Goal: Ask a question

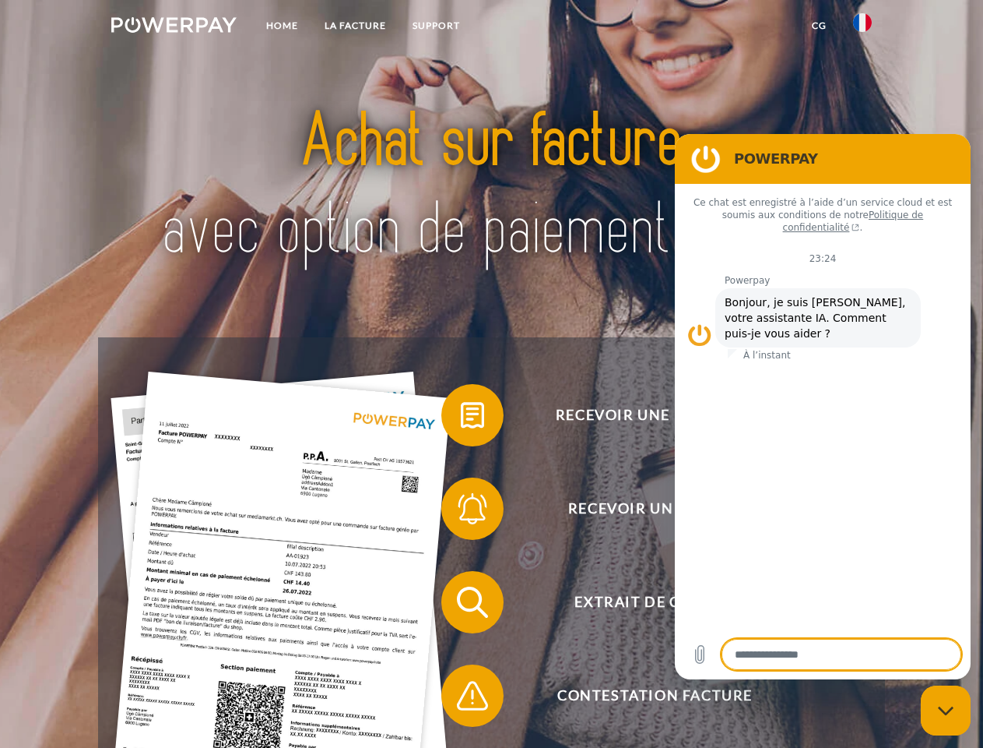
click at [174, 27] on img at bounding box center [173, 25] width 125 height 16
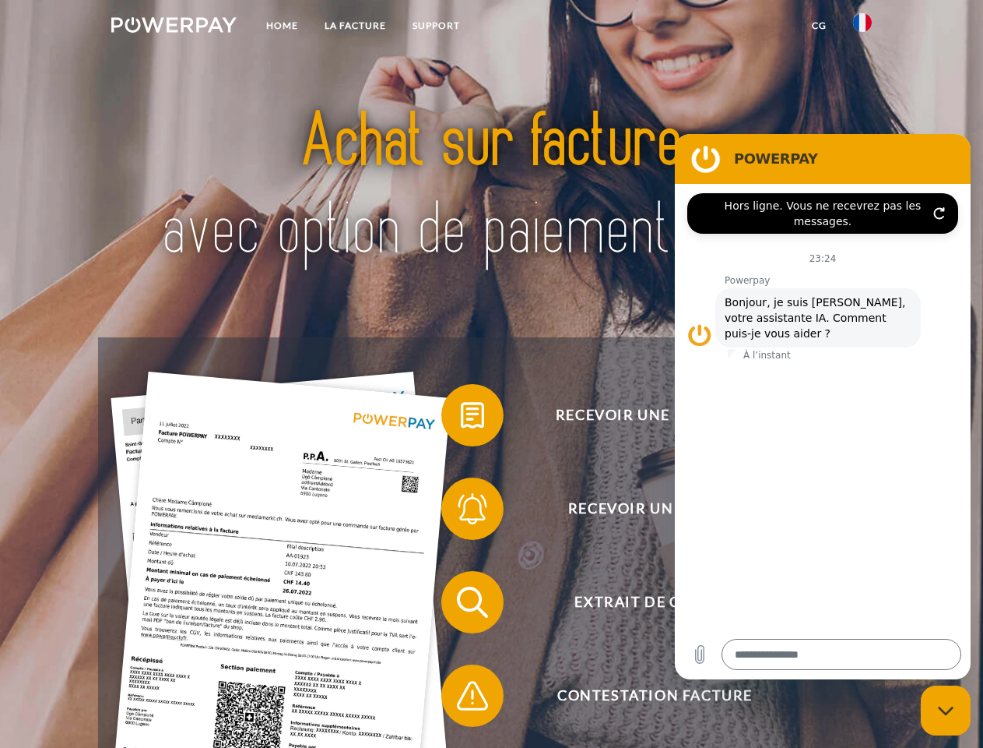
click at [863, 27] on img at bounding box center [862, 22] width 19 height 19
click at [819, 26] on link "CG" at bounding box center [819, 26] width 41 height 28
click at [461, 418] on span at bounding box center [449, 415] width 78 height 78
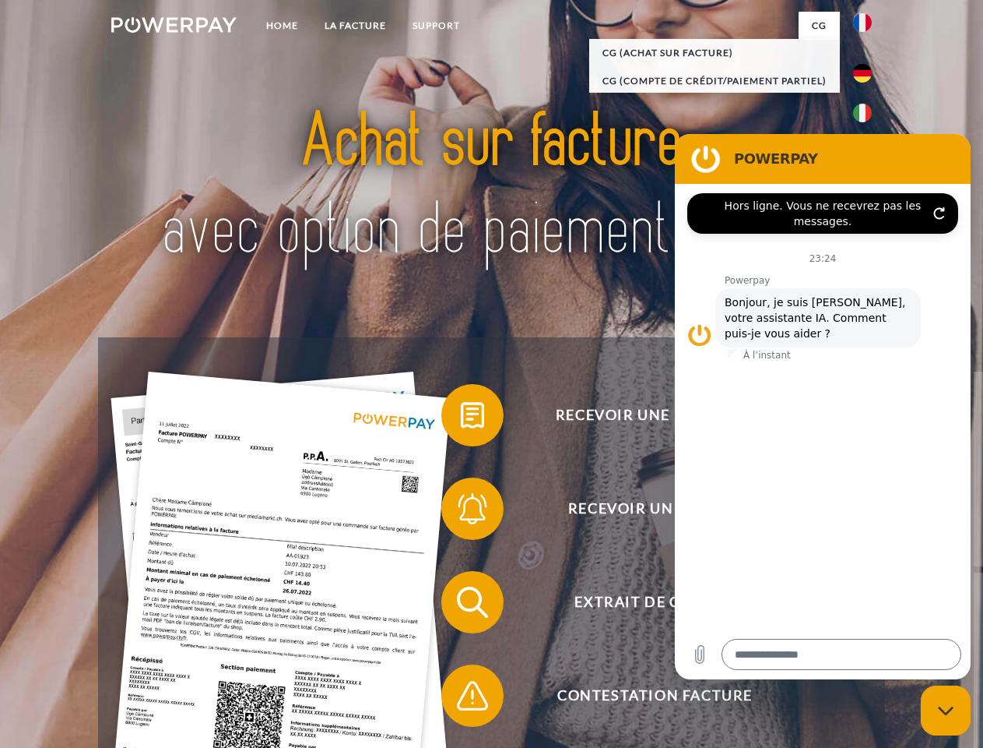
click at [461, 512] on span at bounding box center [449, 509] width 78 height 78
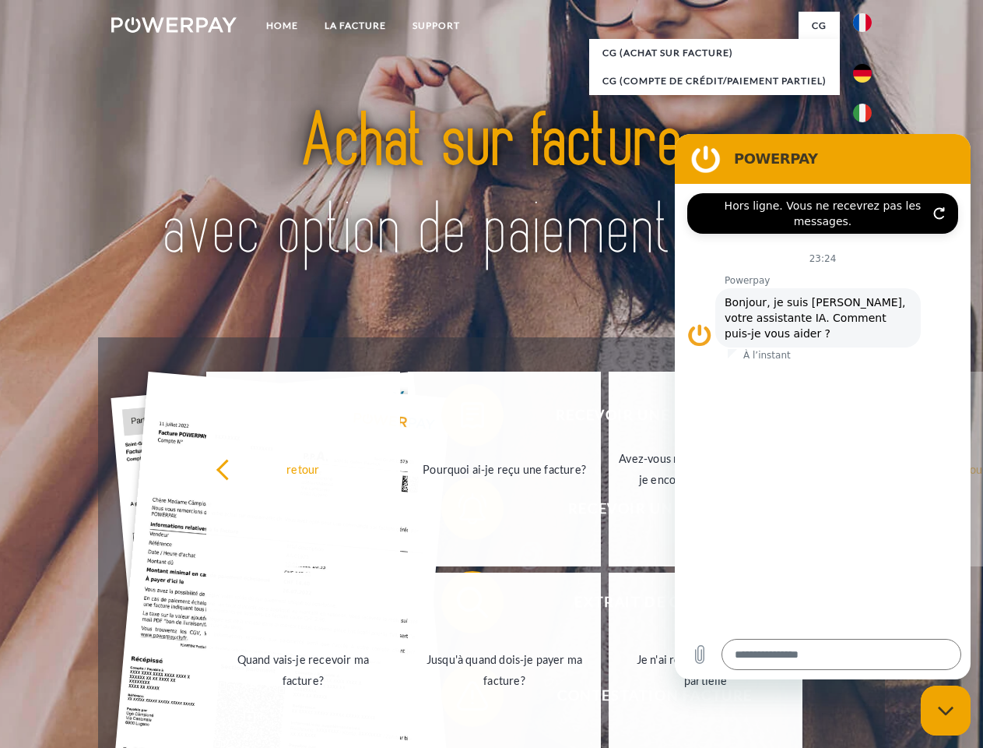
click at [461, 605] on link "Jusqu'à quand dois-je payer ma facture?" at bounding box center [505, 669] width 194 height 195
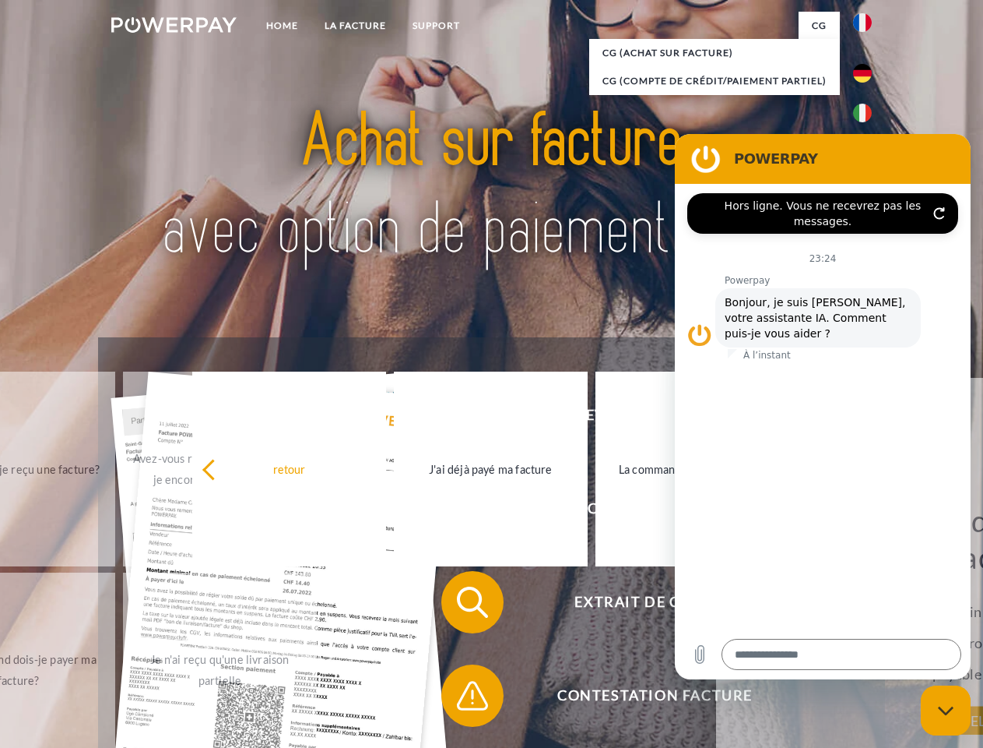
click at [461, 698] on span at bounding box center [449, 695] width 78 height 78
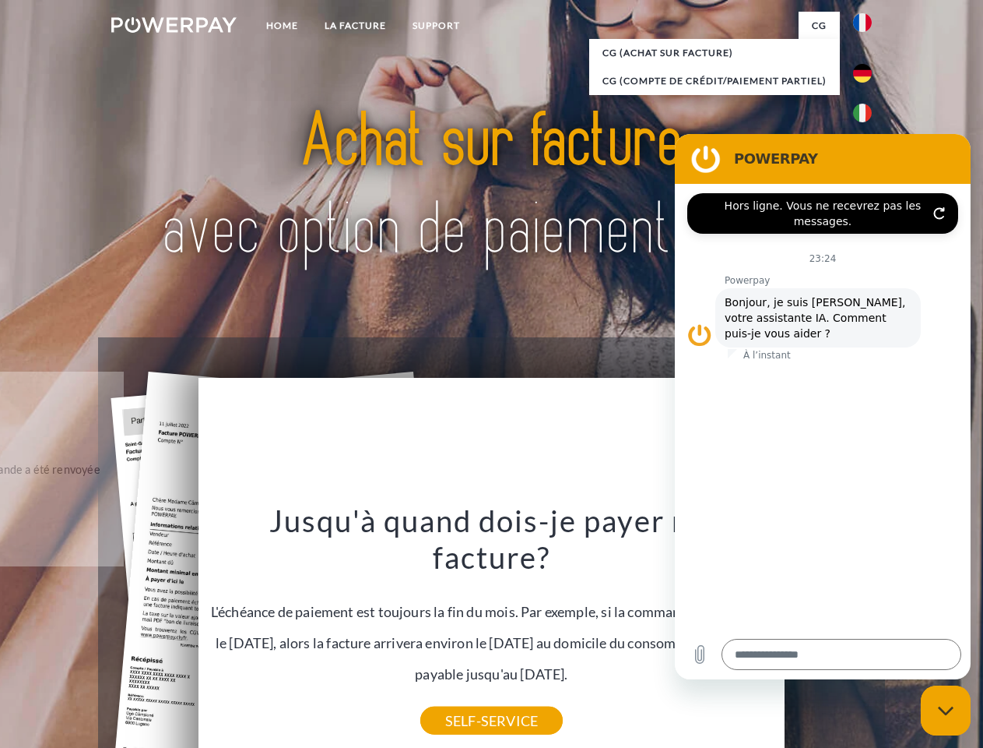
click at [946, 710] on icon "Fermer la fenêtre de messagerie" at bounding box center [946, 710] width 16 height 10
type textarea "*"
